Goal: Information Seeking & Learning: Find specific fact

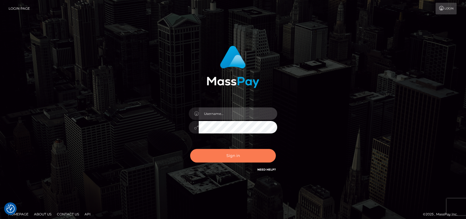
type input "petros.[PERSON_NAME]"
click at [226, 155] on button "Sign in" at bounding box center [233, 156] width 86 height 14
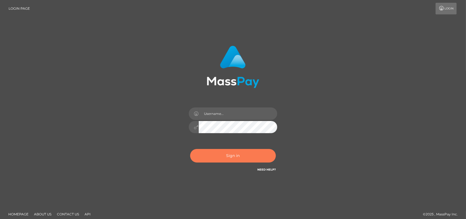
click at [240, 155] on button "Sign in" at bounding box center [233, 156] width 86 height 14
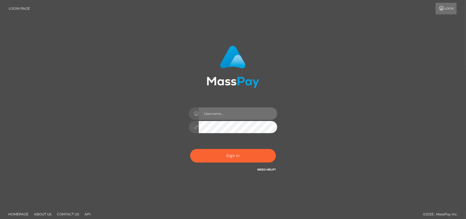
type input "petros.kidane"
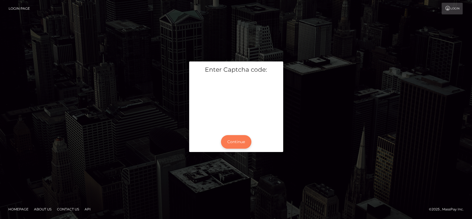
click at [237, 141] on button "Continue" at bounding box center [236, 142] width 30 height 14
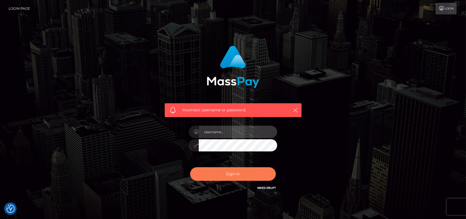
type input "petros.[PERSON_NAME]"
click at [226, 176] on button "Sign in" at bounding box center [233, 174] width 86 height 14
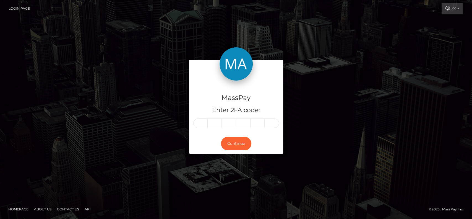
click at [220, 61] on img at bounding box center [236, 63] width 33 height 33
click at [199, 123] on input "text" at bounding box center [200, 122] width 14 height 9
type input "0"
type input "8"
type input "2"
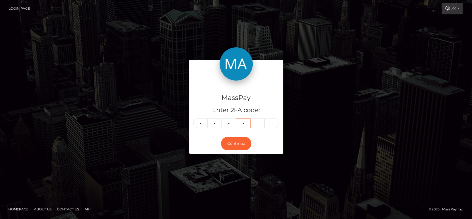
type input "3"
type input "1"
type input "6"
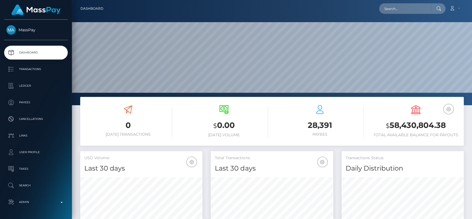
scroll to position [98, 122]
click at [400, 6] on input "text" at bounding box center [405, 8] width 52 height 11
paste input "[EMAIL_ADDRESS][DOMAIN_NAME]"
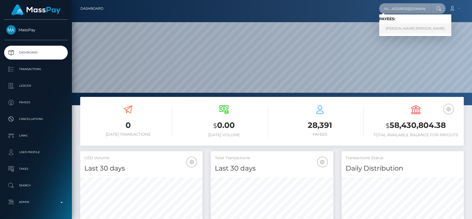
type input "nguyenhoa6623@gmail.com"
click at [395, 25] on link "Tuyet Thi Tran" at bounding box center [415, 29] width 72 height 10
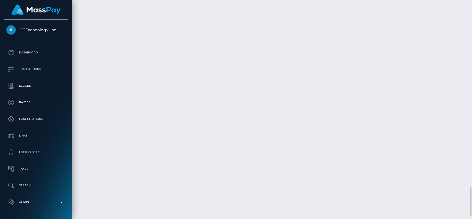
scroll to position [66, 122]
click at [471, 170] on div at bounding box center [470, 109] width 4 height 219
drag, startPoint x: 471, startPoint y: 170, endPoint x: 471, endPoint y: 47, distance: 123.3
click at [471, 49] on div at bounding box center [470, 109] width 4 height 219
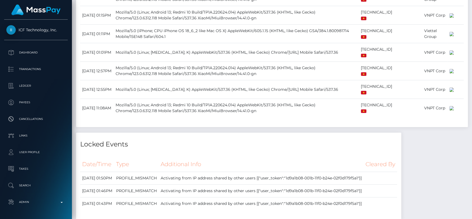
click at [471, 46] on div at bounding box center [470, 109] width 4 height 219
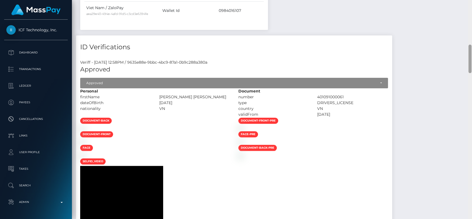
click at [471, 46] on div at bounding box center [470, 109] width 4 height 219
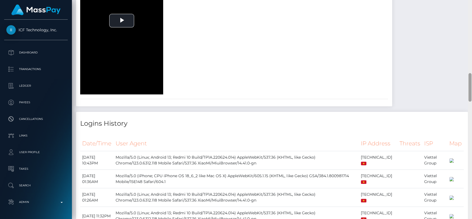
click at [471, 46] on div at bounding box center [470, 109] width 4 height 219
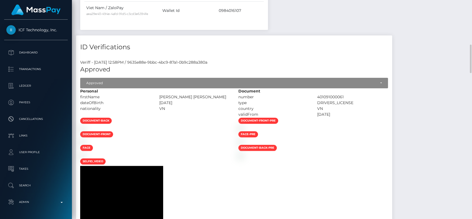
click at [469, 19] on div at bounding box center [470, 109] width 4 height 219
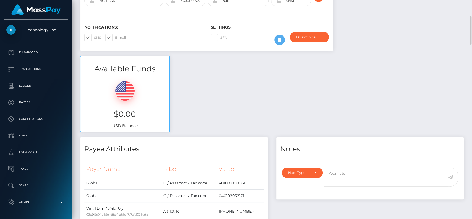
click at [468, 12] on div "Customer Profile Loading... Loading..." at bounding box center [272, 109] width 400 height 219
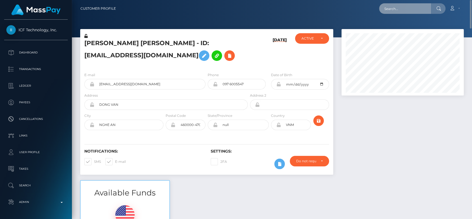
click at [405, 9] on input "text" at bounding box center [405, 8] width 52 height 11
paste input "harbaughcarla3@gmail.com"
type input "harbaughcarla3@gmail.com"
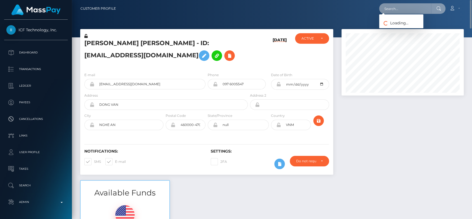
scroll to position [0, 0]
paste input "Carla Harbaugh"
type input "Carla Harbaugh"
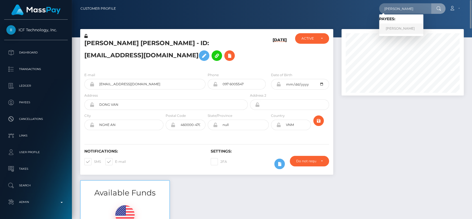
click at [396, 27] on link "Carla Harbaugh" at bounding box center [401, 29] width 44 height 10
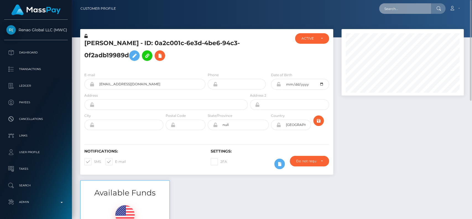
click at [405, 9] on input "text" at bounding box center [405, 8] width 52 height 11
paste input "fvinson7@gmail.com"
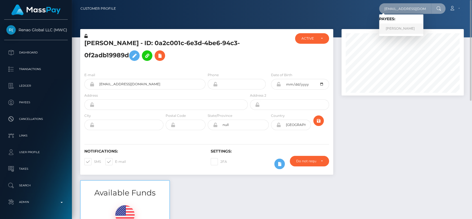
type input "fvinson7@gmail.com"
click at [407, 26] on link "Fallon Vinson" at bounding box center [401, 29] width 44 height 10
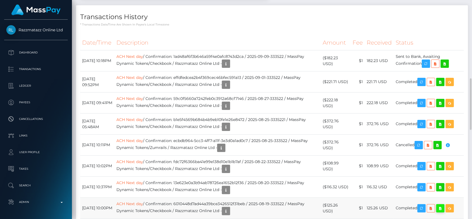
scroll to position [66, 122]
click at [428, 64] on icon "button" at bounding box center [426, 63] width 7 height 7
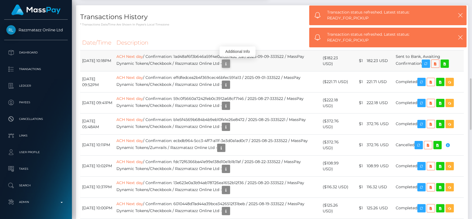
click at [229, 62] on icon "button" at bounding box center [226, 63] width 7 height 7
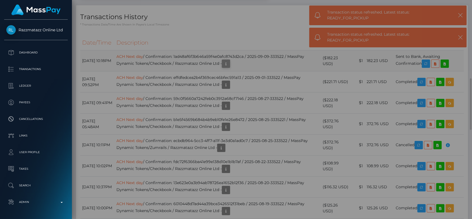
scroll to position [0, 0]
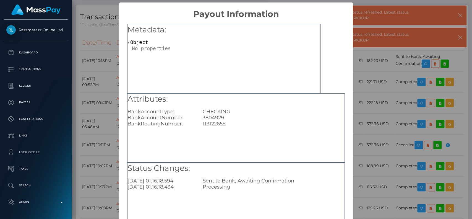
click at [210, 114] on div "CHECKING" at bounding box center [274, 111] width 150 height 6
drag, startPoint x: 197, startPoint y: 117, endPoint x: 228, endPoint y: 121, distance: 31.3
click at [228, 121] on div "Attributes: BankAccountType: CHECKING BankAccountNumber: 3804929 BankRoutingNum…" at bounding box center [235, 109] width 217 height 33
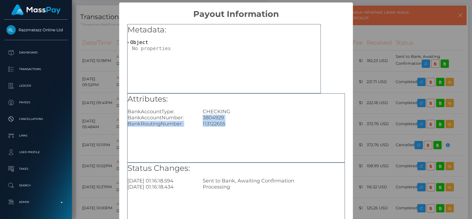
copy div "3804929 BankRoutingNumber: 113122655"
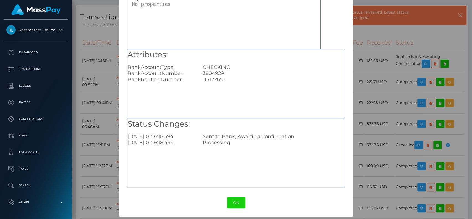
click at [243, 201] on div "OK No Cancel" at bounding box center [236, 202] width 234 height 17
click at [237, 201] on button "OK" at bounding box center [236, 202] width 18 height 11
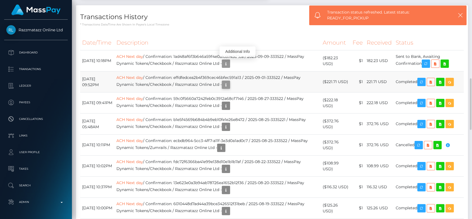
scroll to position [66, 122]
click at [229, 81] on icon "button" at bounding box center [226, 84] width 7 height 7
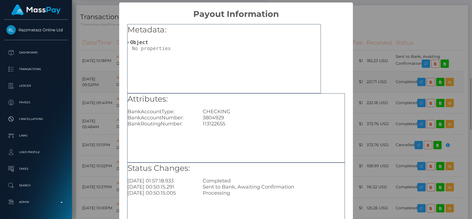
scroll to position [0, 0]
click at [276, 88] on div "Metadata: Object" at bounding box center [224, 58] width 194 height 69
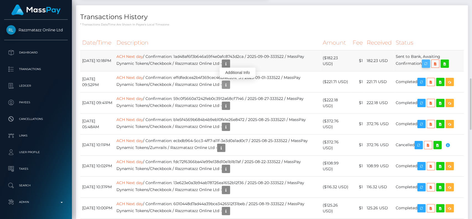
scroll to position [66, 122]
click at [429, 61] on icon "button" at bounding box center [426, 63] width 7 height 7
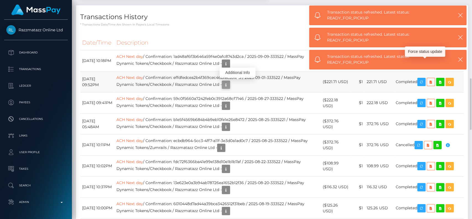
click at [229, 84] on icon "button" at bounding box center [226, 84] width 7 height 7
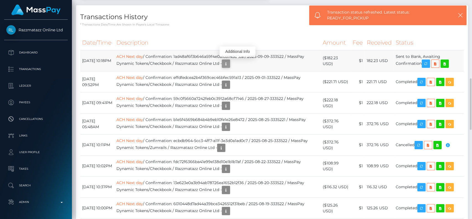
click at [230, 61] on button "button" at bounding box center [226, 63] width 8 height 8
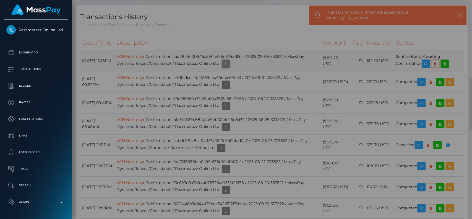
scroll to position [0, 0]
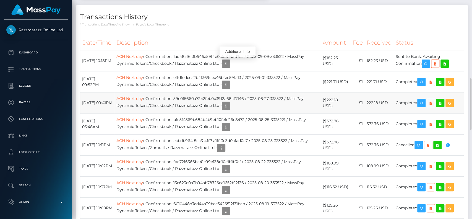
click at [237, 92] on td "ACH Next day / Confirmation: 59c0f5660a7242feb0c3912a68cf7146 / 2025-08-27-3335…" at bounding box center [217, 102] width 206 height 21
click at [230, 86] on button "button" at bounding box center [226, 84] width 8 height 8
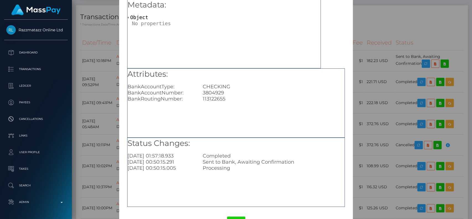
scroll to position [44, 0]
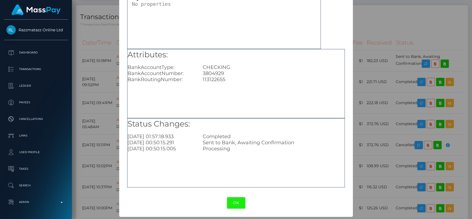
click at [237, 202] on button "OK" at bounding box center [236, 202] width 18 height 11
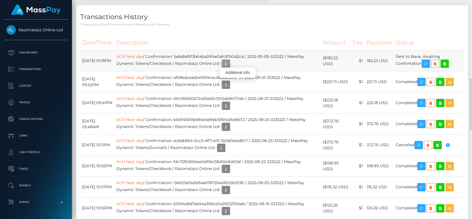
scroll to position [66, 122]
click at [229, 62] on icon "button" at bounding box center [226, 63] width 7 height 7
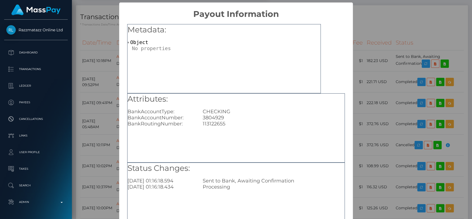
scroll to position [44, 0]
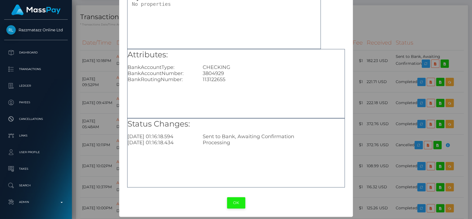
click at [230, 201] on button "OK" at bounding box center [236, 202] width 18 height 11
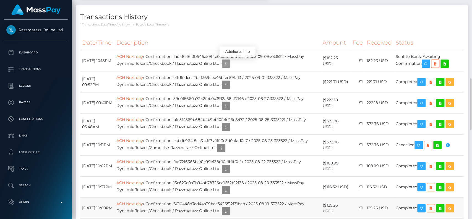
scroll to position [66, 122]
click at [454, 15] on h4 "Transactions History" at bounding box center [272, 17] width 384 height 10
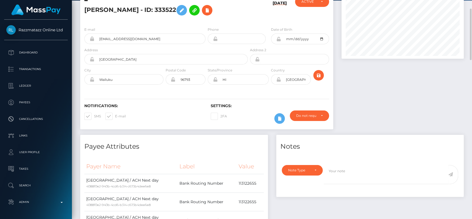
scroll to position [0, 0]
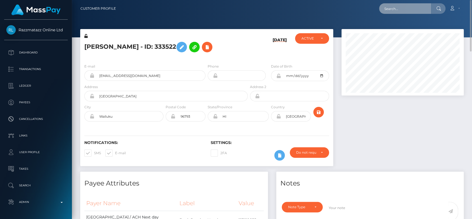
click at [417, 9] on input "text" at bounding box center [405, 8] width 52 height 11
paste input "3ddasha_96@mail.ru"
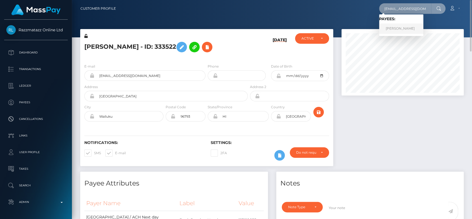
type input "3ddasha_96@mail.ru"
click at [406, 27] on link "Daria Savicheva" at bounding box center [401, 29] width 44 height 10
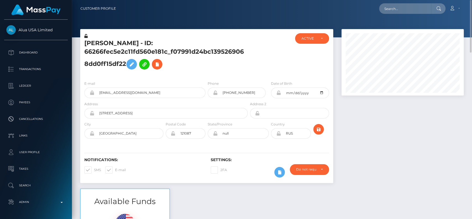
click at [95, 43] on h5 "[PERSON_NAME] - ID: 66266fec5e2c11fd560e181c_f07991d24bc1395269068dd0ff15df22" at bounding box center [164, 55] width 160 height 33
copy h5 "Daria"
click at [384, 8] on input "text" at bounding box center [405, 8] width 52 height 11
paste input "[EMAIL_ADDRESS][DOMAIN_NAME]"
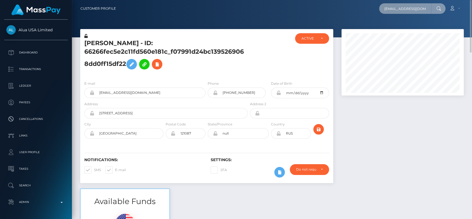
scroll to position [0, 2]
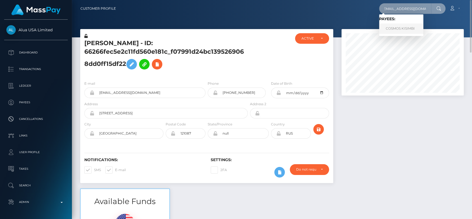
type input "[EMAIL_ADDRESS][DOMAIN_NAME]"
click at [399, 30] on link "COSMOS KISIMBI" at bounding box center [401, 29] width 44 height 10
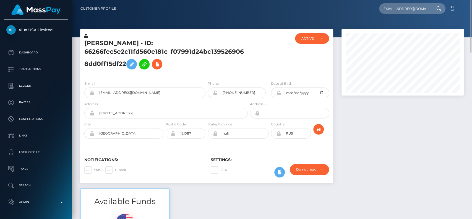
scroll to position [0, 0]
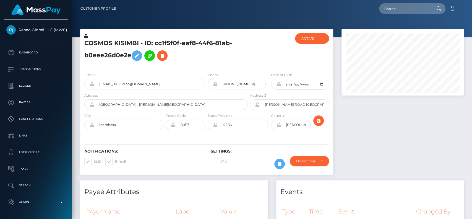
scroll to position [66, 122]
click at [100, 39] on h5 "COSMOS KISIMBI - ID: cc1f5f0f-eaf8-44f6-81ab-b0eee26d0e2e" at bounding box center [164, 51] width 160 height 25
copy h5 "COSMOS"
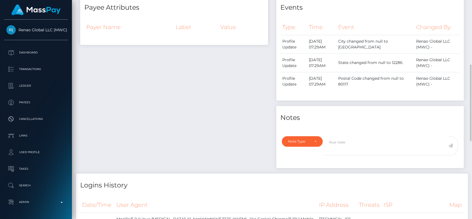
scroll to position [369, 0]
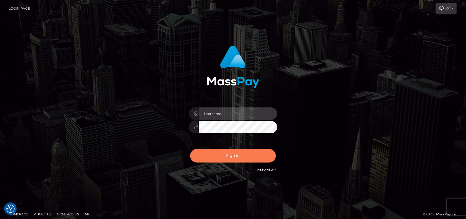
type input "petros.kidane"
click at [223, 157] on button "Sign in" at bounding box center [233, 156] width 86 height 14
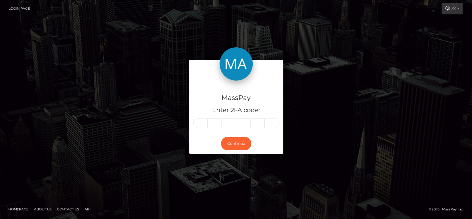
click at [229, 37] on div "MassPay Enter 2FA code: Continue" at bounding box center [236, 109] width 472 height 182
click at [194, 120] on input "text" at bounding box center [200, 122] width 14 height 9
type input "4"
type input "2"
type input "1"
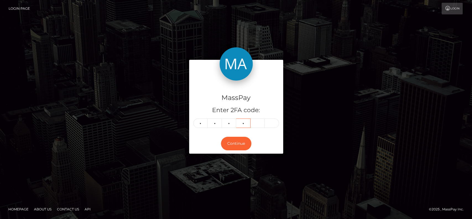
type input "3"
type input "7"
type input "2"
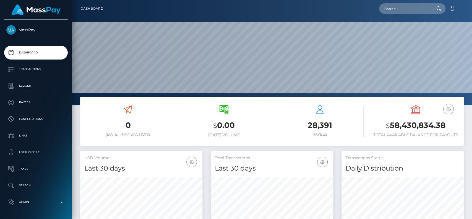
scroll to position [98, 122]
click at [407, 12] on input "text" at bounding box center [405, 8] width 52 height 11
paste input "[EMAIL_ADDRESS][DOMAIN_NAME]"
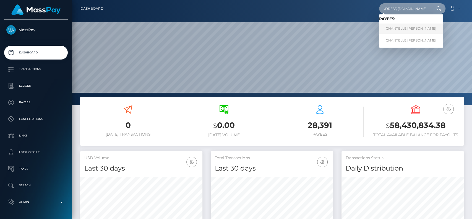
type input "[EMAIL_ADDRESS][DOMAIN_NAME]"
click at [394, 27] on link "CHANTELLE [PERSON_NAME]" at bounding box center [411, 29] width 64 height 10
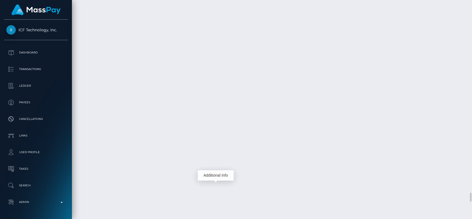
scroll to position [66, 122]
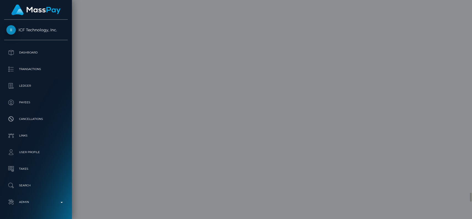
scroll to position [0, 0]
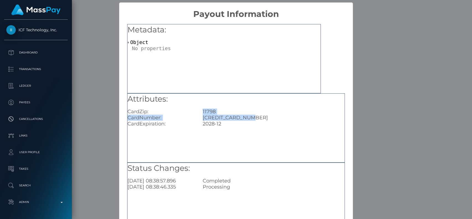
drag, startPoint x: 200, startPoint y: 110, endPoint x: 259, endPoint y: 117, distance: 59.1
click at [259, 117] on div "Attributes: CardZip: 11798 CardNumber: 5295800050460910 CardExpiration: 2028-12" at bounding box center [235, 109] width 217 height 33
copy div "11798 CardNumber: 5295800050460910"
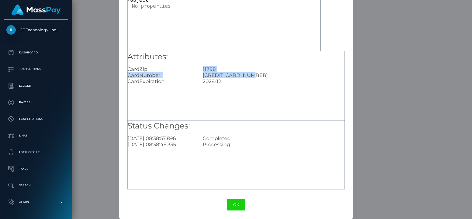
scroll to position [44, 0]
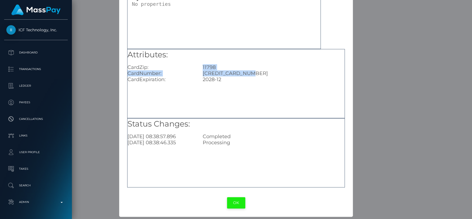
click at [237, 200] on button "OK" at bounding box center [236, 202] width 18 height 11
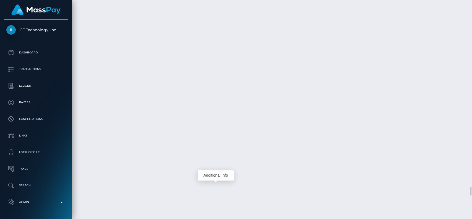
scroll to position [66, 122]
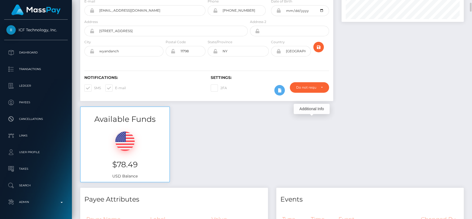
scroll to position [0, 0]
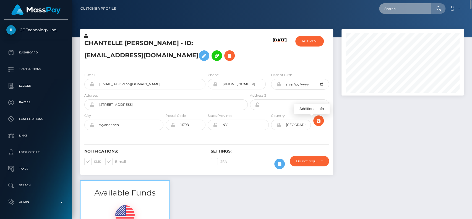
click at [417, 6] on input "text" at bounding box center [405, 8] width 52 height 11
paste input "11798 CardNumber: 5295800050460910"
type input "11798 CardNumber: 5295800050460910"
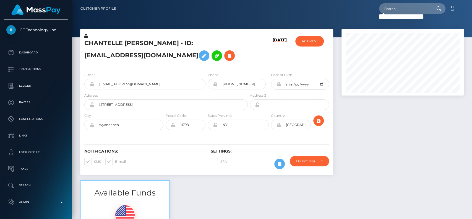
click at [33, 12] on img at bounding box center [35, 9] width 49 height 11
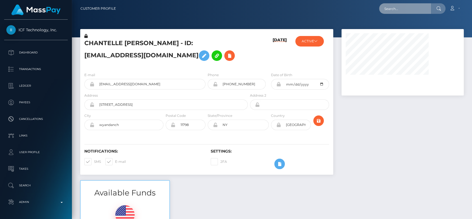
click at [394, 11] on input "text" at bounding box center [405, 8] width 52 height 11
paste input "nguyenhoa6623@gmail.com"
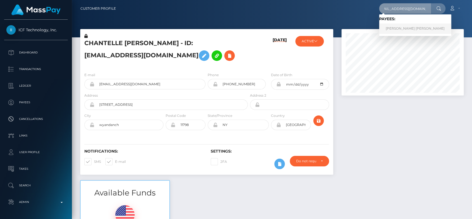
type input "nguyenhoa6623@gmail.com"
click at [397, 28] on link "Tuyet Thi Tran" at bounding box center [415, 29] width 72 height 10
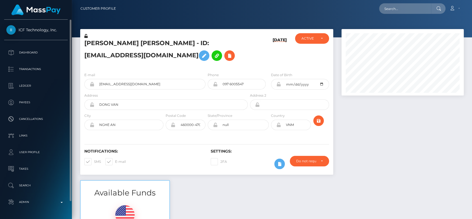
scroll to position [66, 122]
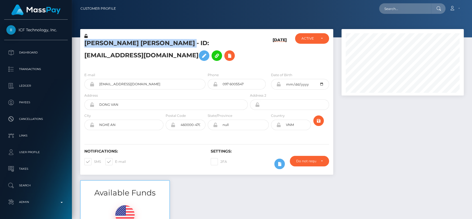
drag, startPoint x: 84, startPoint y: 44, endPoint x: 151, endPoint y: 44, distance: 67.2
click at [151, 44] on div "Tuyet Thi Tran - ID: nguyenhoa6623@gmail.com" at bounding box center [164, 50] width 169 height 35
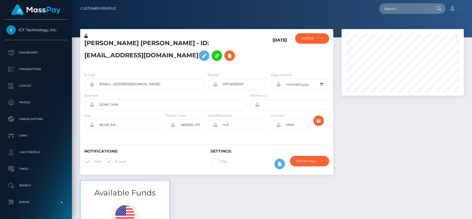
click at [223, 51] on h5 "Tuyet Thi Tran - ID: nguyenhoa6623@gmail.com" at bounding box center [164, 51] width 160 height 25
drag, startPoint x: 151, startPoint y: 43, endPoint x: 229, endPoint y: 43, distance: 78.0
click at [229, 43] on h5 "Tuyet Thi Tran - ID: nguyenhoa6623@gmail.com" at bounding box center [164, 51] width 160 height 25
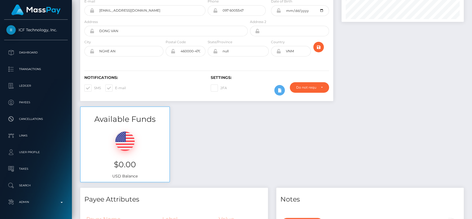
scroll to position [0, 0]
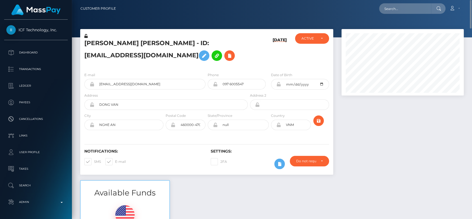
click at [192, 51] on h5 "Tuyet Thi Tran - ID: nguyenhoa6623@gmail.com" at bounding box center [164, 51] width 160 height 25
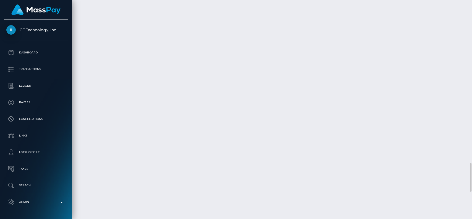
scroll to position [1327, 0]
drag, startPoint x: 84, startPoint y: 95, endPoint x: 143, endPoint y: 94, distance: 58.9
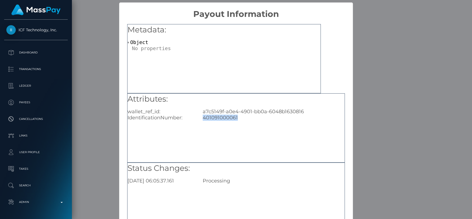
drag, startPoint x: 198, startPoint y: 116, endPoint x: 242, endPoint y: 116, distance: 44.0
click at [242, 116] on div "401091000061" at bounding box center [274, 117] width 150 height 6
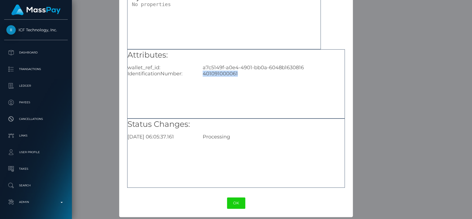
scroll to position [44, 0]
click at [232, 202] on button "OK" at bounding box center [236, 202] width 18 height 11
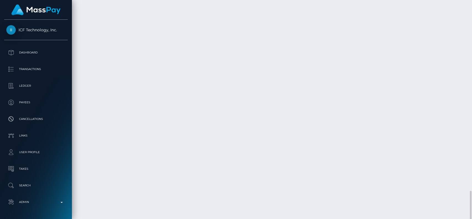
scroll to position [66, 122]
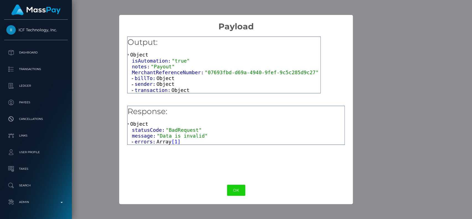
click at [148, 81] on span "billTo:" at bounding box center [146, 78] width 22 height 6
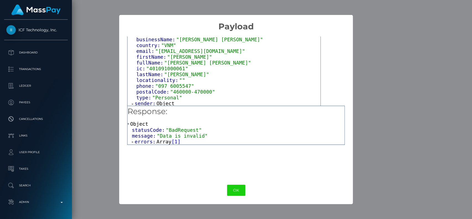
scroll to position [71, 0]
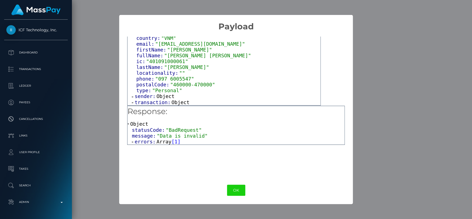
click at [147, 143] on span "errors:" at bounding box center [146, 142] width 22 height 6
click at [150, 149] on span "Object" at bounding box center [155, 147] width 18 height 6
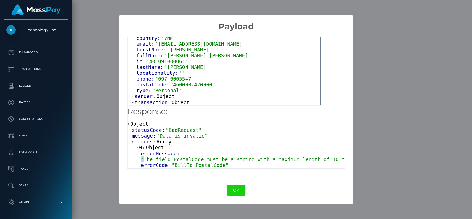
drag, startPoint x: 144, startPoint y: 159, endPoint x: 327, endPoint y: 157, distance: 183.4
click at [327, 157] on div "errorMessage: "The field PostalCode must be a string with a maximum length of 1…" at bounding box center [243, 156] width 204 height 12
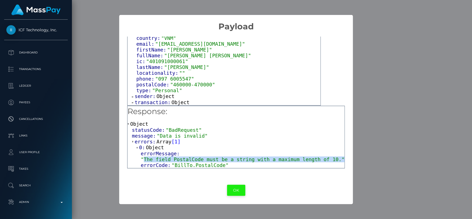
click at [239, 191] on button "OK" at bounding box center [236, 189] width 18 height 11
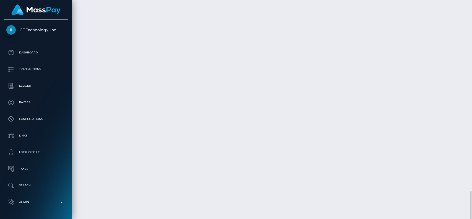
drag, startPoint x: 397, startPoint y: 90, endPoint x: 420, endPoint y: 90, distance: 22.4
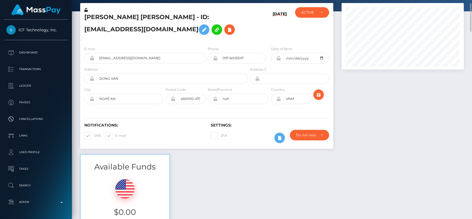
scroll to position [0, 0]
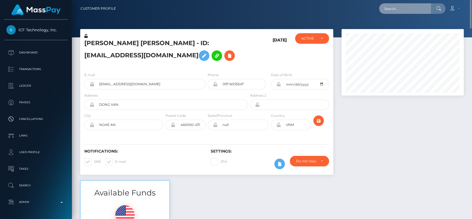
click at [388, 13] on input "text" at bounding box center [405, 8] width 52 height 11
paste input "ofmgp1996@gmail.com"
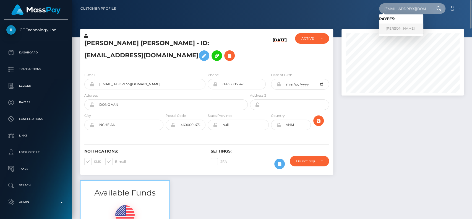
type input "ofmgp1996@gmail.com"
click at [405, 24] on link "GUILHERME PESCUMA" at bounding box center [401, 29] width 44 height 10
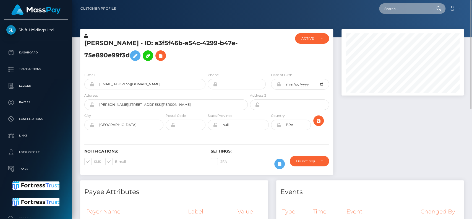
click at [422, 10] on input "text" at bounding box center [405, 8] width 52 height 11
paste input "chantellehenderson192@gmail.com"
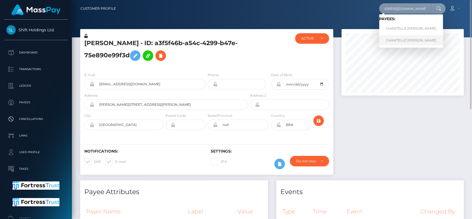
type input "chantellehenderson192@gmail.com"
click at [404, 37] on link "CHANTELLE BRIANA Henderson" at bounding box center [411, 40] width 64 height 10
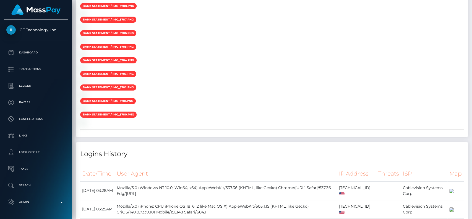
scroll to position [1143, 0]
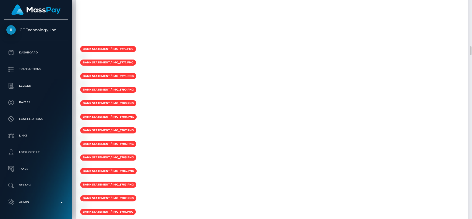
click at [256, 41] on div "Payee Attributes Payer Name Label Value United States / Instant Pay 34f27b39-d3…" at bounding box center [272, 214] width 392 height 2177
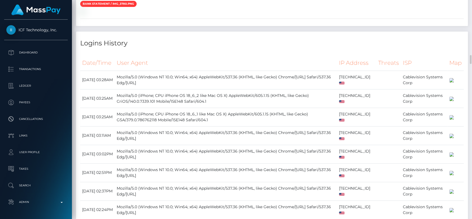
scroll to position [1327, 0]
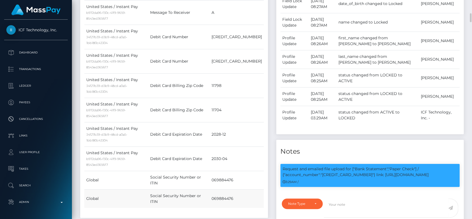
scroll to position [295, 0]
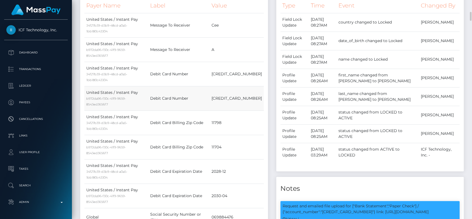
drag, startPoint x: 157, startPoint y: 67, endPoint x: 260, endPoint y: 66, distance: 102.3
click at [260, 86] on tr "United States / Instant Pay b972da96-f30c-41f9-9659-8543ed3656f7 Debit Card Num…" at bounding box center [173, 98] width 179 height 24
copy tr "Debit Card Number [CREDIT_CARD_NUMBER]"
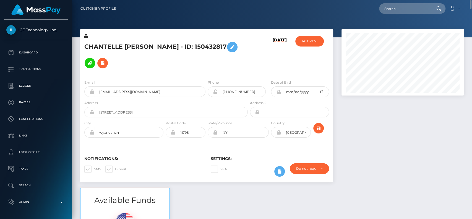
scroll to position [258, 0]
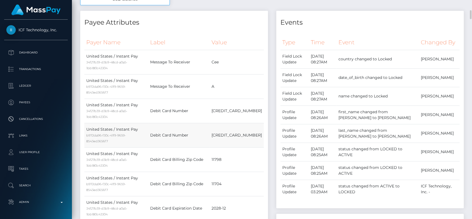
copy tr "Debit Card Number [CREDIT_CARD_NUMBER]"
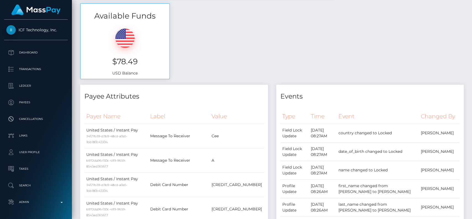
scroll to position [0, 0]
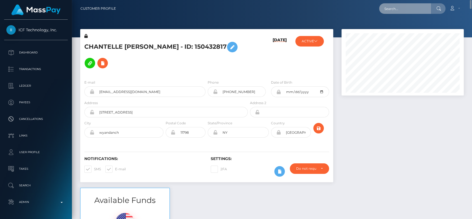
click at [422, 12] on input "text" at bounding box center [405, 8] width 52 height 11
paste input "[EMAIL_ADDRESS][DOMAIN_NAME]"
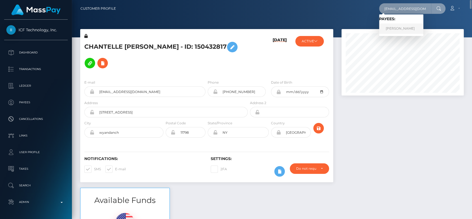
type input "[EMAIL_ADDRESS][DOMAIN_NAME]"
click at [410, 29] on link "[PERSON_NAME]" at bounding box center [401, 29] width 44 height 10
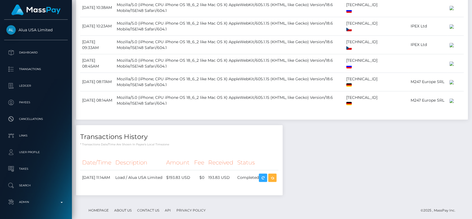
scroll to position [693, 0]
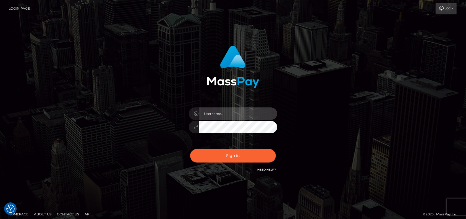
type input "petros.[PERSON_NAME]"
click at [206, 147] on div "Sign in Need Help?" at bounding box center [233, 157] width 97 height 25
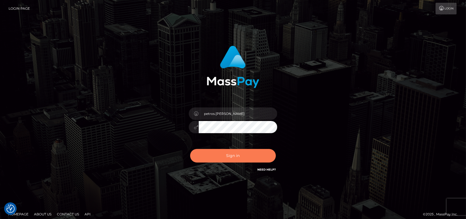
click at [211, 153] on button "Sign in" at bounding box center [233, 156] width 86 height 14
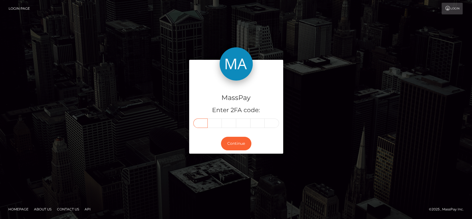
paste input "t"
type input "t"
type input "h"
type input "e"
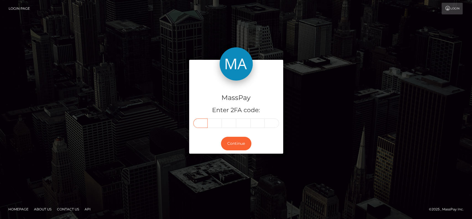
type input "a"
type input "n"
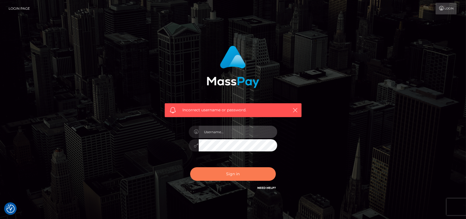
type input "petros.[PERSON_NAME]"
click at [238, 169] on button "Sign in" at bounding box center [233, 174] width 86 height 14
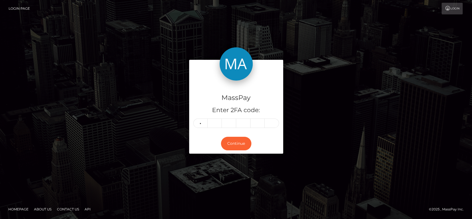
type input "0"
type input "3"
type input "2"
type input "6"
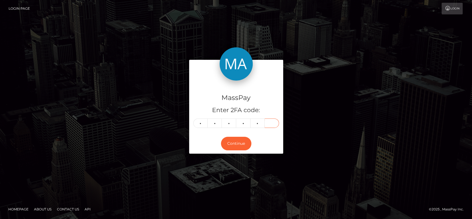
type input "6"
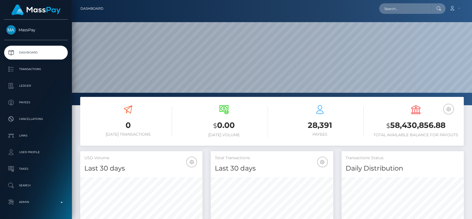
scroll to position [98, 122]
paste input "[EMAIL_ADDRESS][DOMAIN_NAME]"
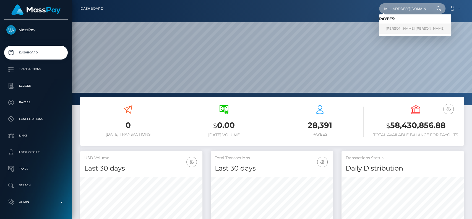
type input "[EMAIL_ADDRESS][DOMAIN_NAME]"
click at [412, 24] on link "ANAYA NARIE SMITH" at bounding box center [415, 29] width 72 height 10
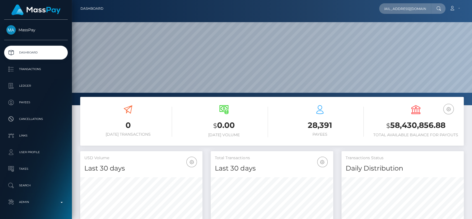
scroll to position [0, 0]
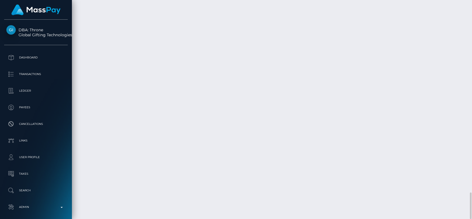
scroll to position [1586, 0]
drag, startPoint x: 471, startPoint y: 198, endPoint x: 471, endPoint y: 90, distance: 108.1
click at [471, 94] on div at bounding box center [470, 109] width 4 height 219
click at [471, 87] on div at bounding box center [470, 109] width 4 height 219
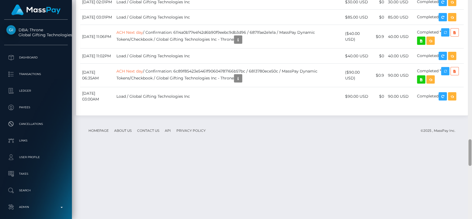
click at [471, 87] on div at bounding box center [470, 109] width 4 height 219
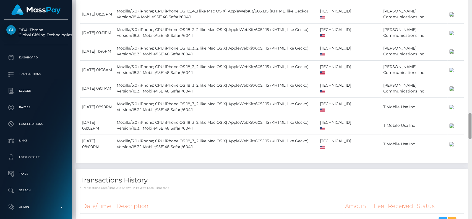
click at [471, 87] on div at bounding box center [470, 109] width 4 height 219
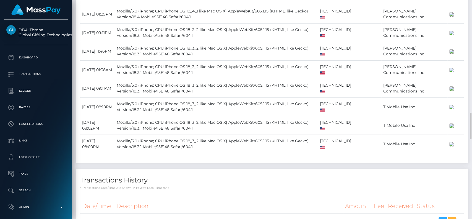
click at [471, 17] on div at bounding box center [470, 109] width 4 height 219
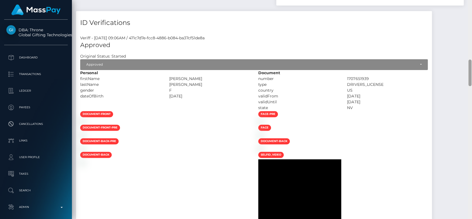
click at [471, 17] on div at bounding box center [470, 109] width 4 height 219
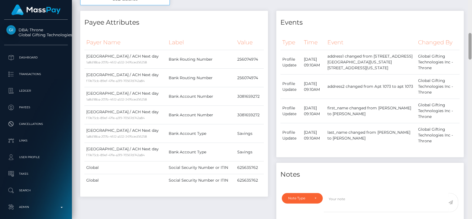
click at [471, 11] on div at bounding box center [470, 109] width 4 height 219
drag, startPoint x: 471, startPoint y: 12, endPoint x: 471, endPoint y: 6, distance: 6.6
click at [471, 6] on div at bounding box center [470, 109] width 4 height 219
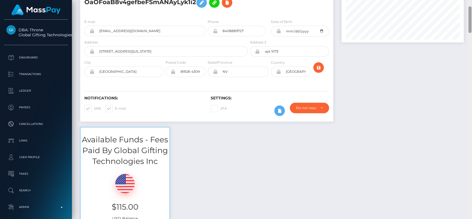
click at [471, 6] on div at bounding box center [470, 109] width 4 height 219
click at [471, 5] on div "Customer Profile Loading... Loading..." at bounding box center [272, 109] width 400 height 219
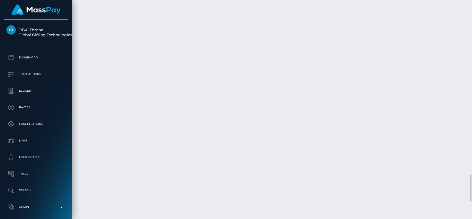
scroll to position [1549, 0]
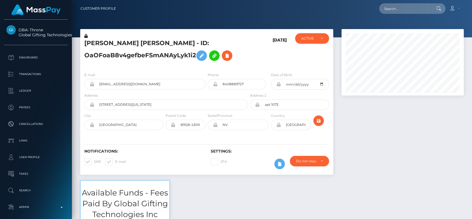
scroll to position [66, 122]
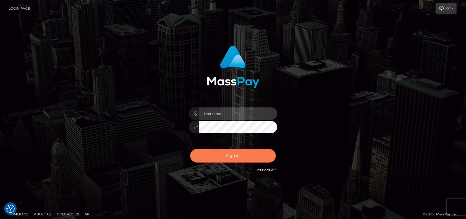
type input "petros.[PERSON_NAME]"
click at [212, 156] on button "Sign in" at bounding box center [233, 156] width 86 height 14
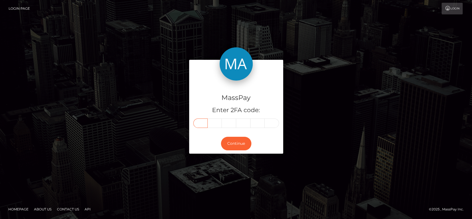
paste input "5"
type input "5"
type input "4"
type input "5"
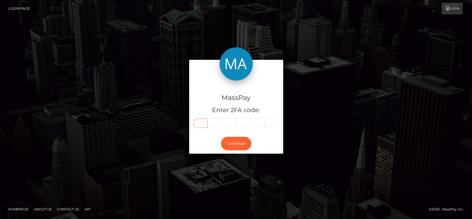
type input "4"
type input "5"
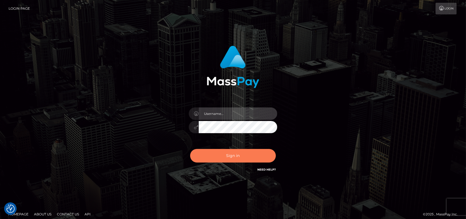
type input "petros.[PERSON_NAME]"
click at [214, 158] on button "Sign in" at bounding box center [233, 156] width 86 height 14
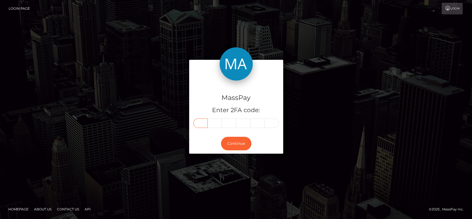
paste input "7"
type input "7"
type input "8"
type input "9"
type input "0"
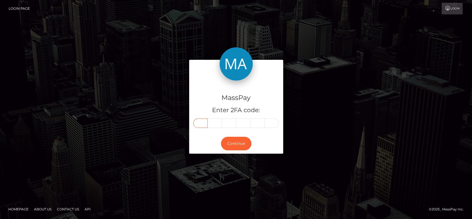
type input "6"
type input "9"
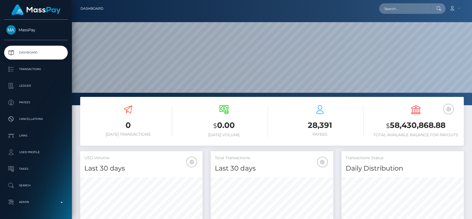
scroll to position [98, 122]
click at [408, 8] on input "text" at bounding box center [405, 8] width 52 height 11
paste input "cerdac62@icloud.com"
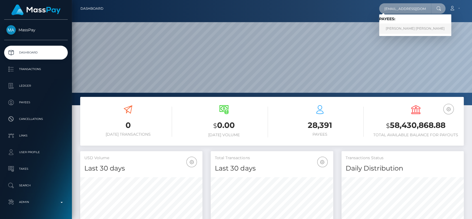
type input "cerdac62@icloud.com"
click at [402, 29] on link "CARINA MARIE CERDA" at bounding box center [415, 29] width 72 height 10
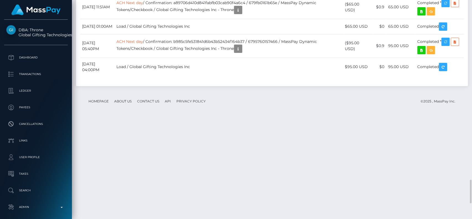
scroll to position [1585, 0]
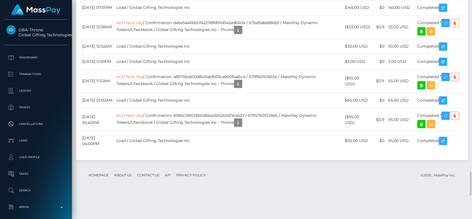
drag, startPoint x: 152, startPoint y: 71, endPoint x: 157, endPoint y: 19, distance: 52.6
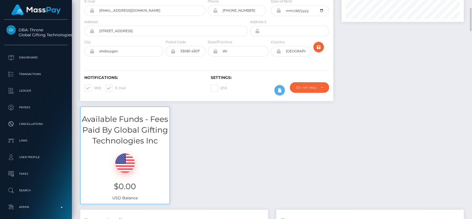
scroll to position [0, 0]
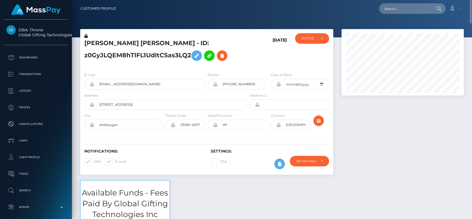
click at [98, 43] on h5 "CARINA MARIE CERDA - ID: z0GyJLQEM8hTlFL1UdItCSas3LQ2" at bounding box center [164, 51] width 160 height 25
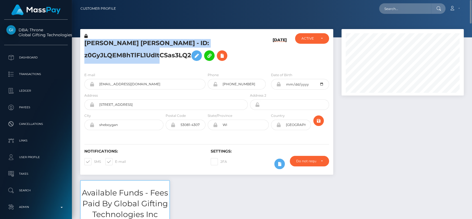
click at [98, 43] on h5 "CARINA MARIE CERDA - ID: z0GyJLQEM8hTlFL1UdItCSas3LQ2" at bounding box center [164, 51] width 160 height 25
click at [97, 42] on h5 "CARINA MARIE CERDA - ID: z0GyJLQEM8hTlFL1UdItCSas3LQ2" at bounding box center [164, 51] width 160 height 25
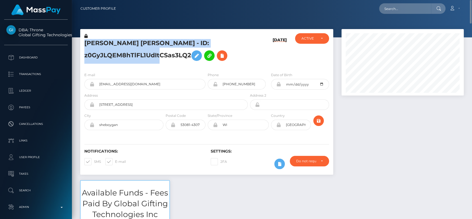
click at [97, 42] on h5 "CARINA MARIE CERDA - ID: z0GyJLQEM8hTlFL1UdItCSas3LQ2" at bounding box center [164, 51] width 160 height 25
click at [126, 56] on h5 "CARINA MARIE CERDA - ID: z0GyJLQEM8hTlFL1UdItCSas3LQ2" at bounding box center [164, 51] width 160 height 25
click at [116, 66] on div "CARINA MARIE CERDA - ID: z0GyJLQEM8hTlFL1UdItCSas3LQ2" at bounding box center [164, 50] width 169 height 35
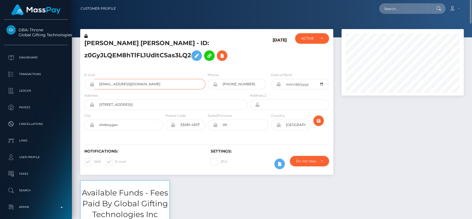
click at [170, 89] on input "cerdac62@icloud.com" at bounding box center [149, 84] width 111 height 11
click at [103, 42] on h5 "CARINA MARIE CERDA - ID: z0GyJLQEM8hTlFL1UdItCSas3LQ2" at bounding box center [164, 51] width 160 height 25
copy h5 "CARINA"
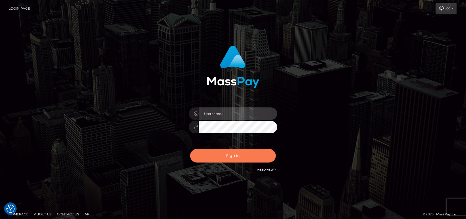
type input "petros.[PERSON_NAME]"
click at [257, 155] on button "Sign in" at bounding box center [233, 156] width 86 height 14
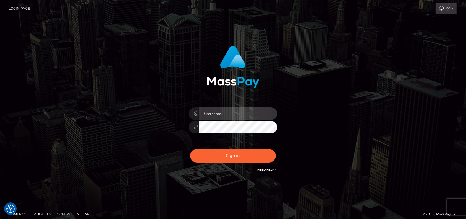
type input "petros.[PERSON_NAME]"
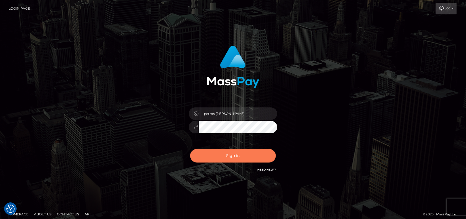
click at [242, 162] on button "Sign in" at bounding box center [233, 156] width 86 height 14
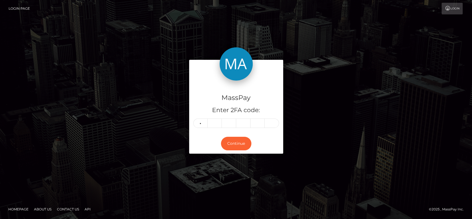
type input "1"
type input "0"
type input "3"
type input "2"
type input "4"
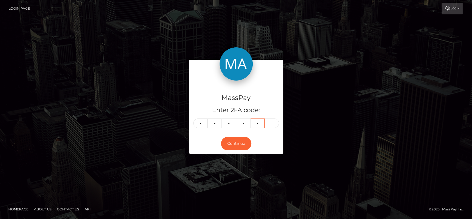
type input "7"
type input "8"
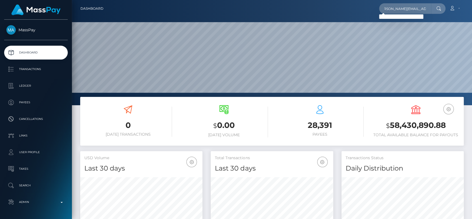
scroll to position [0, 7]
type input "[PERSON_NAME][EMAIL_ADDRESS][PERSON_NAME][DOMAIN_NAME]"
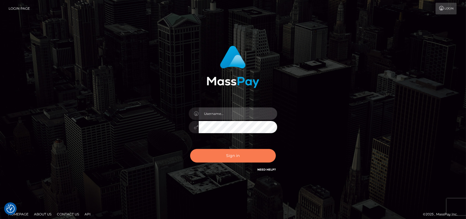
type input "petros.[PERSON_NAME]"
click at [238, 161] on button "Sign in" at bounding box center [233, 156] width 86 height 14
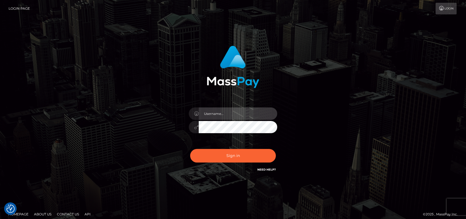
type input "petros.[PERSON_NAME]"
click at [241, 145] on div "petros.[PERSON_NAME]" at bounding box center [233, 124] width 97 height 42
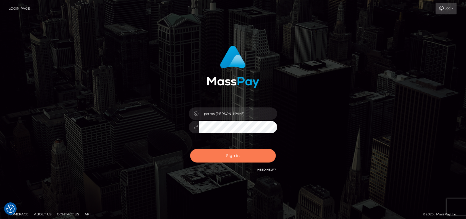
click at [234, 152] on button "Sign in" at bounding box center [233, 156] width 86 height 14
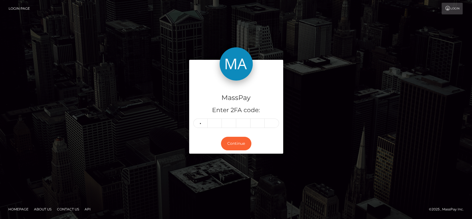
type input "1"
type input "9"
type input "1"
type input "4"
type input "9"
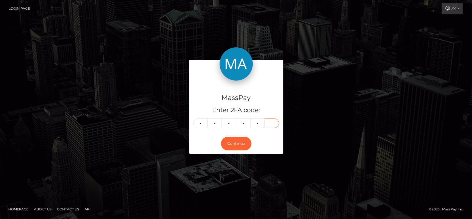
type input "1"
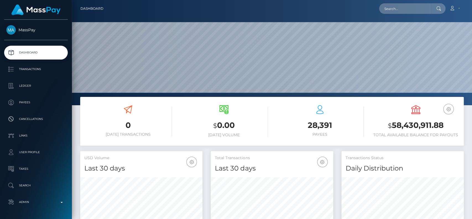
scroll to position [98, 122]
click at [414, 11] on input "text" at bounding box center [405, 8] width 52 height 11
paste input "[EMAIL_ADDRESS][DOMAIN_NAME]"
type input "[EMAIL_ADDRESS][DOMAIN_NAME]"
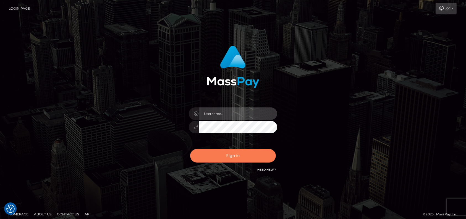
type input "petros.kidane"
click at [238, 160] on button "Sign in" at bounding box center [233, 156] width 86 height 14
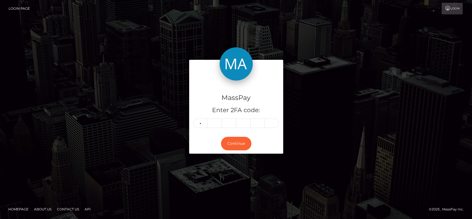
type input "5"
type input "8"
type input "2"
type input "1"
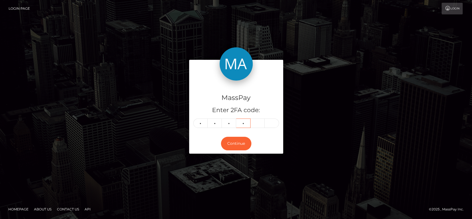
type input "2"
type input "5"
type input "4"
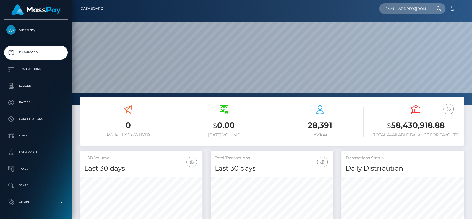
scroll to position [98, 122]
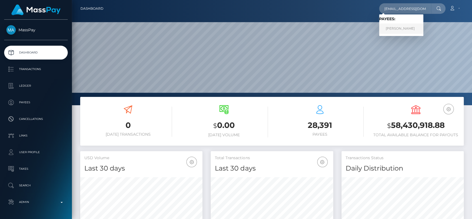
type input "[EMAIL_ADDRESS][DOMAIN_NAME]"
click at [407, 26] on link "Lidia Zastawa" at bounding box center [401, 29] width 44 height 10
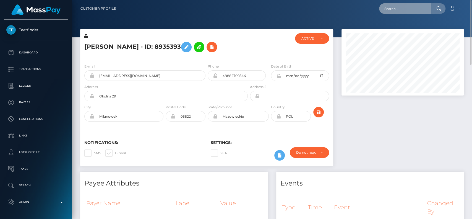
click at [387, 8] on input "text" at bounding box center [405, 8] width 52 height 11
paste input "[EMAIL_ADDRESS][DOMAIN_NAME]"
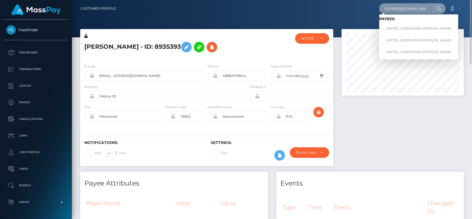
type input "[EMAIL_ADDRESS][DOMAIN_NAME]"
click at [406, 25] on link "GRETEL GREENFERN MEYER ODELL" at bounding box center [418, 29] width 79 height 10
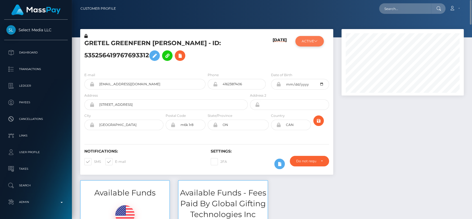
click at [316, 46] on button "ACTIVE" at bounding box center [309, 41] width 28 height 11
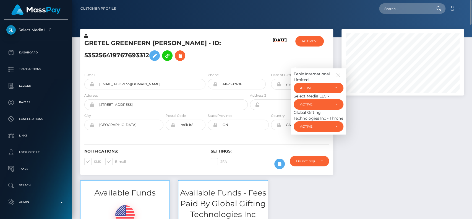
click at [220, 51] on h5 "GRETEL GREENFERN [PERSON_NAME] - ID: 535256419767693312" at bounding box center [164, 51] width 160 height 25
click at [246, 56] on div "GRETEL GREENFERN [PERSON_NAME] - ID: 535256419767693312" at bounding box center [164, 50] width 169 height 35
click at [340, 73] on icon "button" at bounding box center [338, 75] width 5 height 5
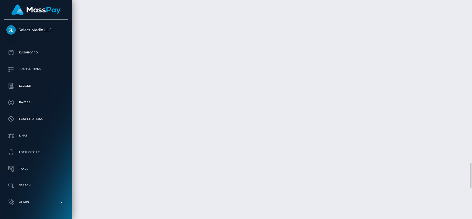
scroll to position [1438, 0]
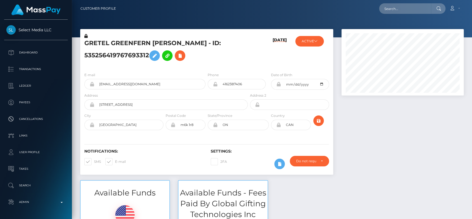
scroll to position [66, 122]
click at [390, 8] on input "text" at bounding box center [405, 8] width 52 height 11
paste input "HubSpot Forms • 3 minutes ago To: MassPay Support Team, Masspay Support Show mo…"
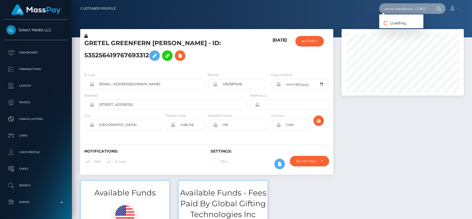
paste input "[EMAIL_ADDRESS][DOMAIN_NAME]"
type input "[EMAIL_ADDRESS][DOMAIN_NAME]"
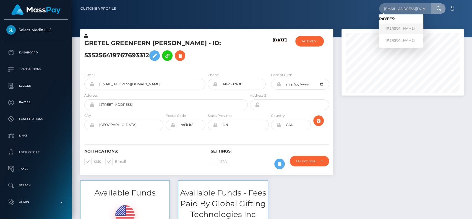
click at [403, 29] on link "VIOLET ROSEVEAR" at bounding box center [401, 29] width 44 height 10
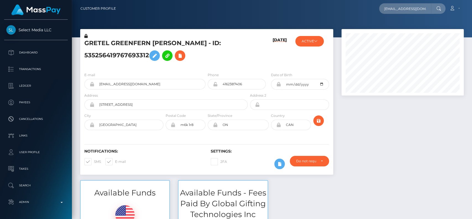
scroll to position [0, 0]
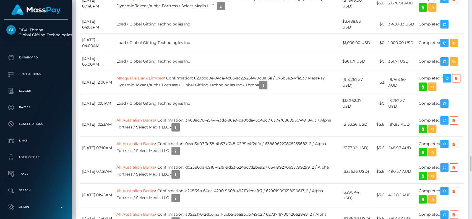
scroll to position [1807, 0]
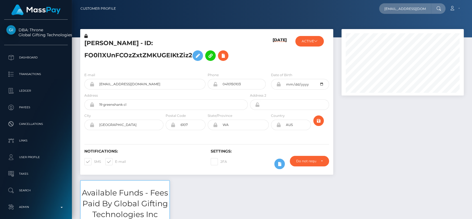
scroll to position [66, 122]
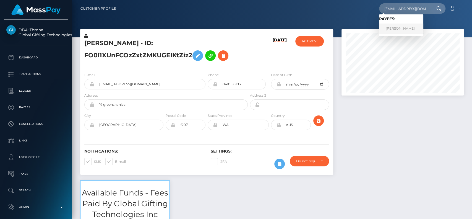
type input "[EMAIL_ADDRESS][DOMAIN_NAME]"
click at [405, 25] on link "[PERSON_NAME]" at bounding box center [401, 29] width 44 height 10
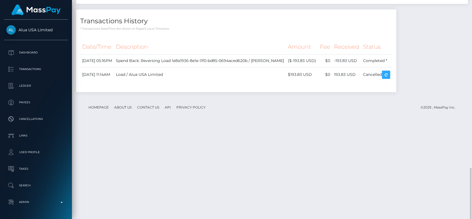
scroll to position [706, 0]
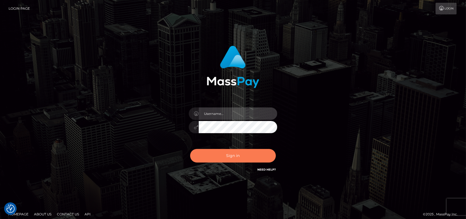
type input "petros.[PERSON_NAME]"
click at [233, 158] on button "Sign in" at bounding box center [233, 156] width 86 height 14
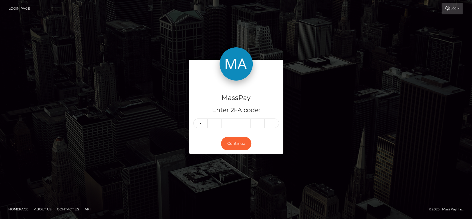
type input "2"
type input "0"
type input "5"
type input "3"
type input "8"
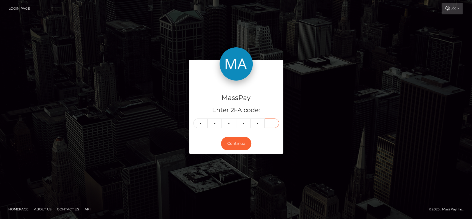
type input "4"
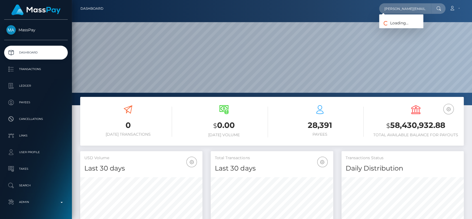
scroll to position [98, 122]
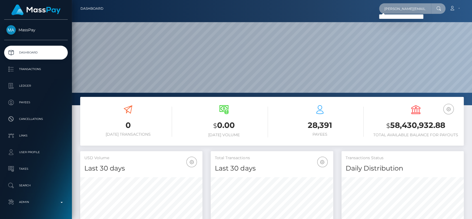
paste input "[PERSON_NAME]"
type input "[PERSON_NAME]"
